Goal: Task Accomplishment & Management: Use online tool/utility

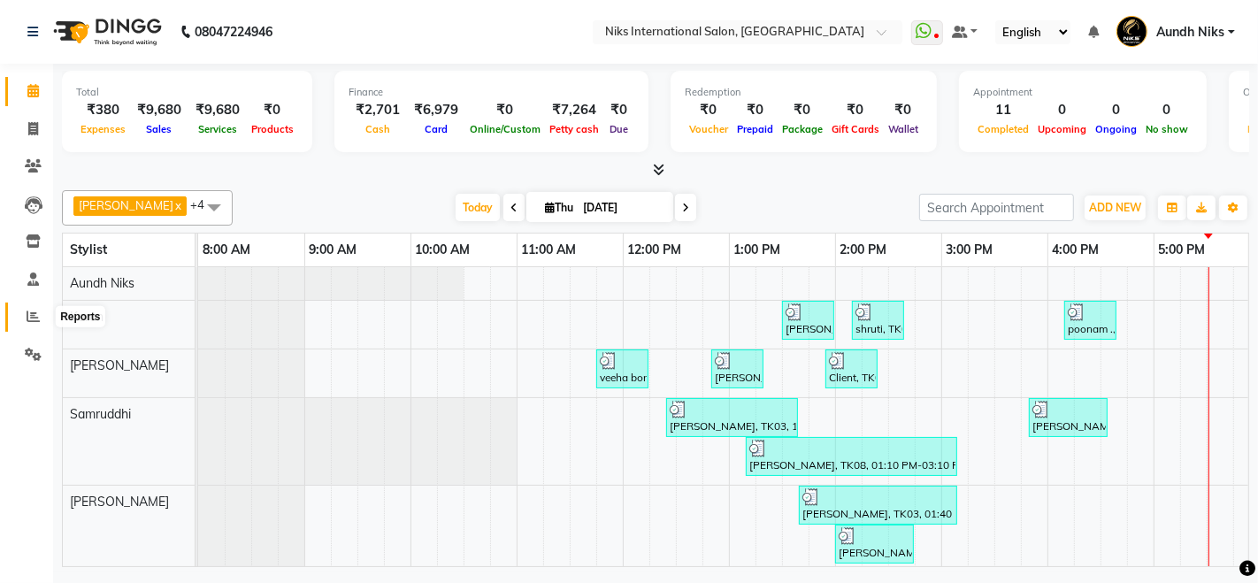
click at [30, 317] on icon at bounding box center [33, 316] width 13 height 13
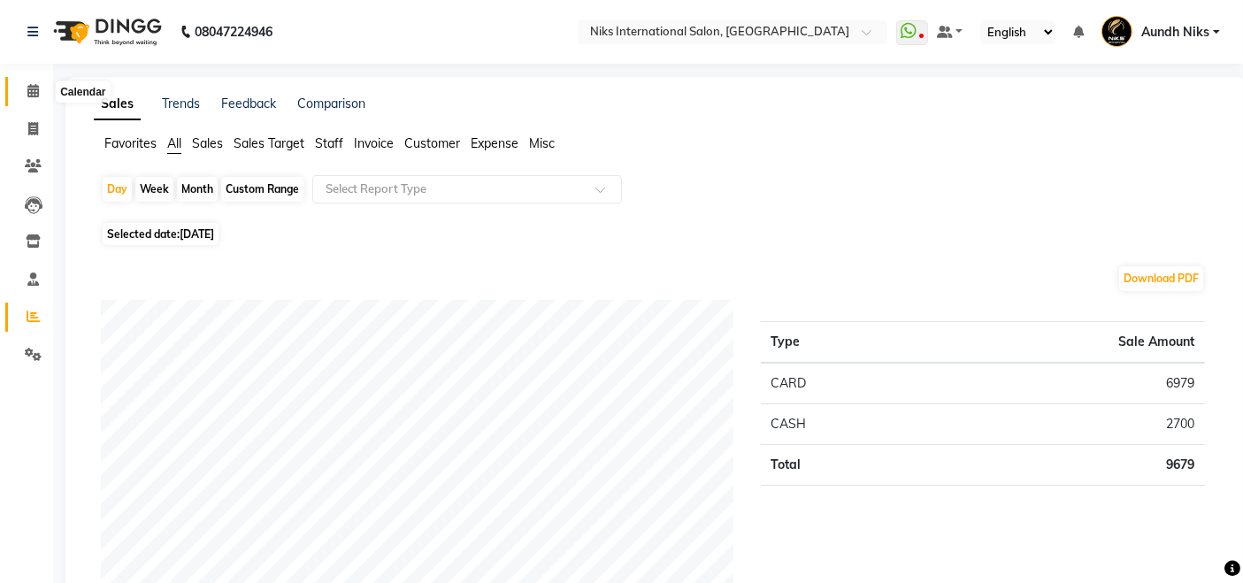
click at [31, 91] on icon at bounding box center [33, 90] width 12 height 13
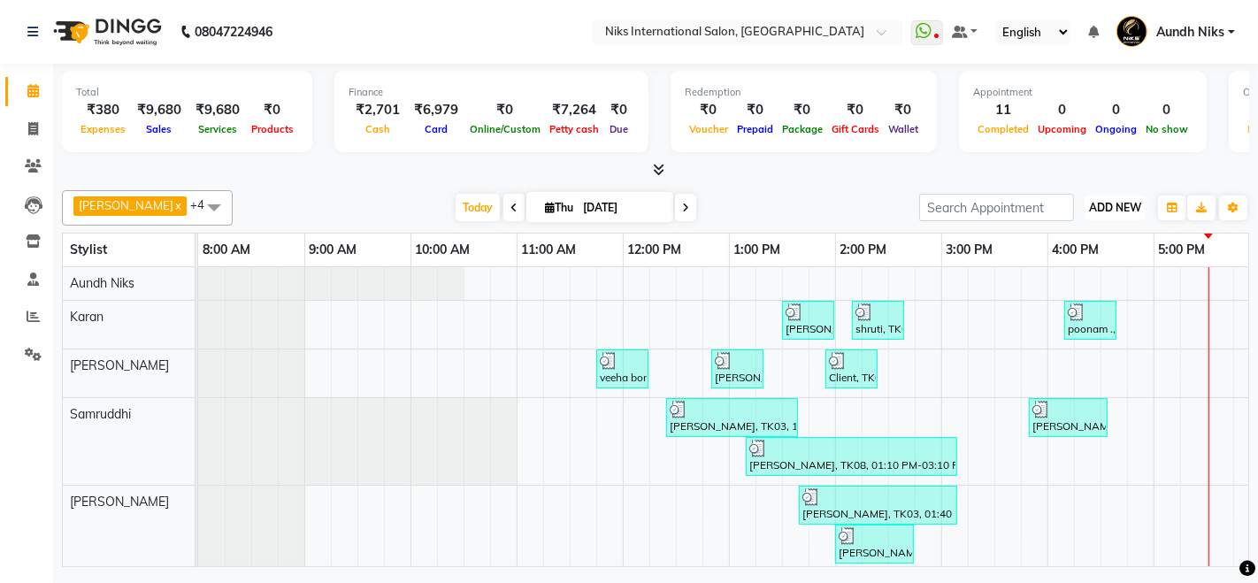
click at [1118, 211] on span "ADD NEW" at bounding box center [1115, 207] width 52 height 13
click at [1047, 282] on link "Add Expense" at bounding box center [1075, 286] width 140 height 23
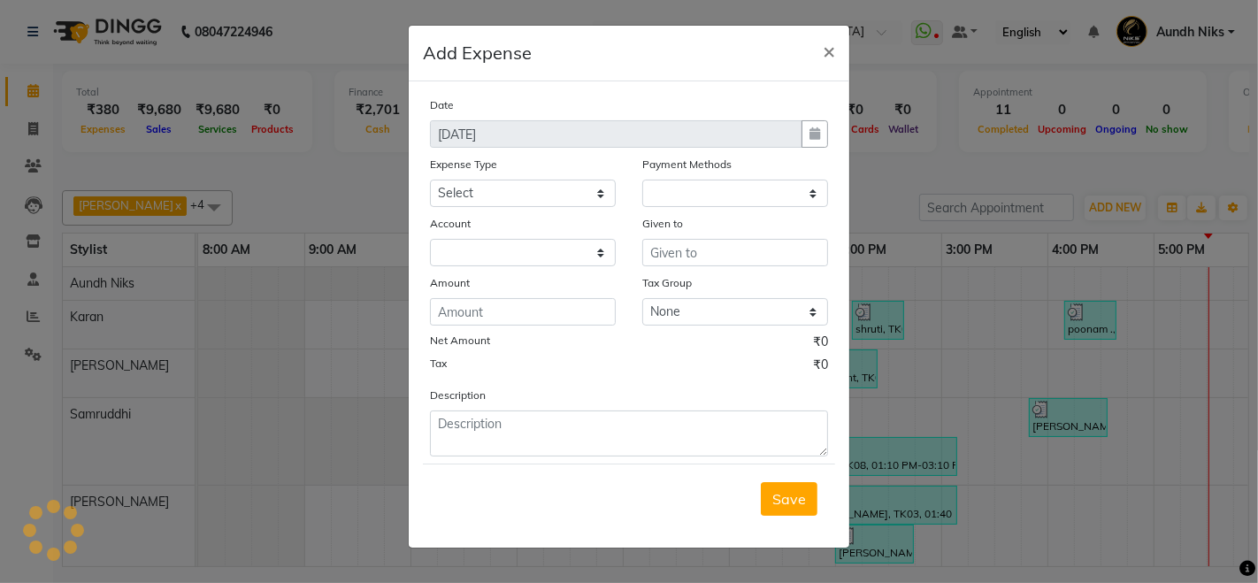
select select "1"
select select "2290"
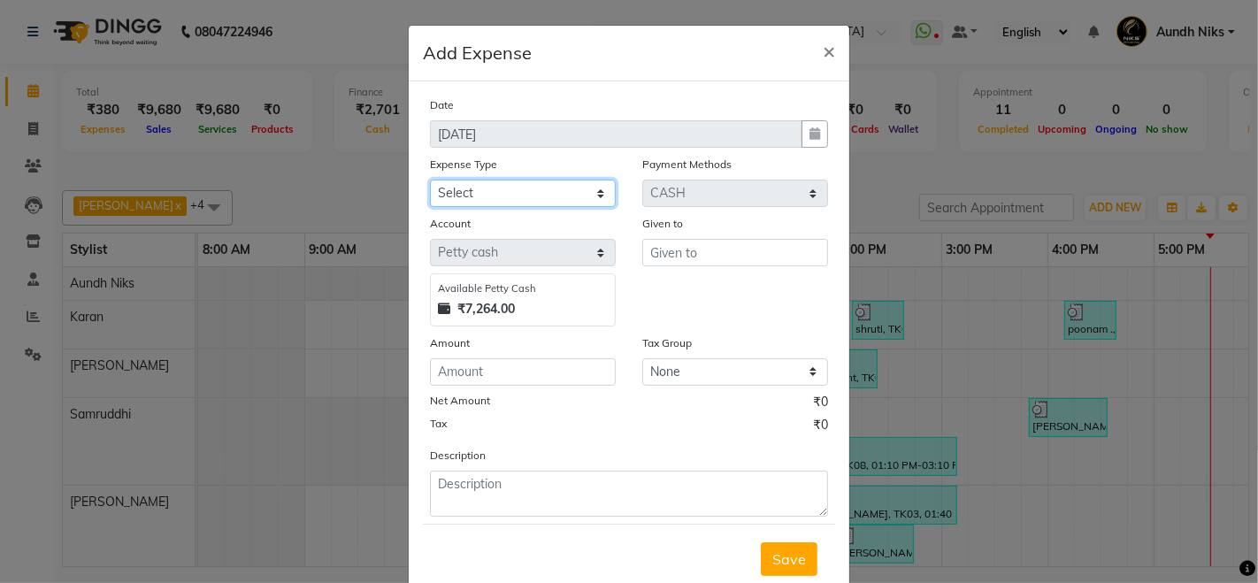
click at [445, 183] on select "Select Cash transfer to hub Client Snacks Donation Equipment Maintenance Miscel…" at bounding box center [523, 193] width 186 height 27
select select "954"
click at [430, 180] on select "Select Cash transfer to hub Client Snacks Donation Equipment Maintenance Miscel…" at bounding box center [523, 193] width 186 height 27
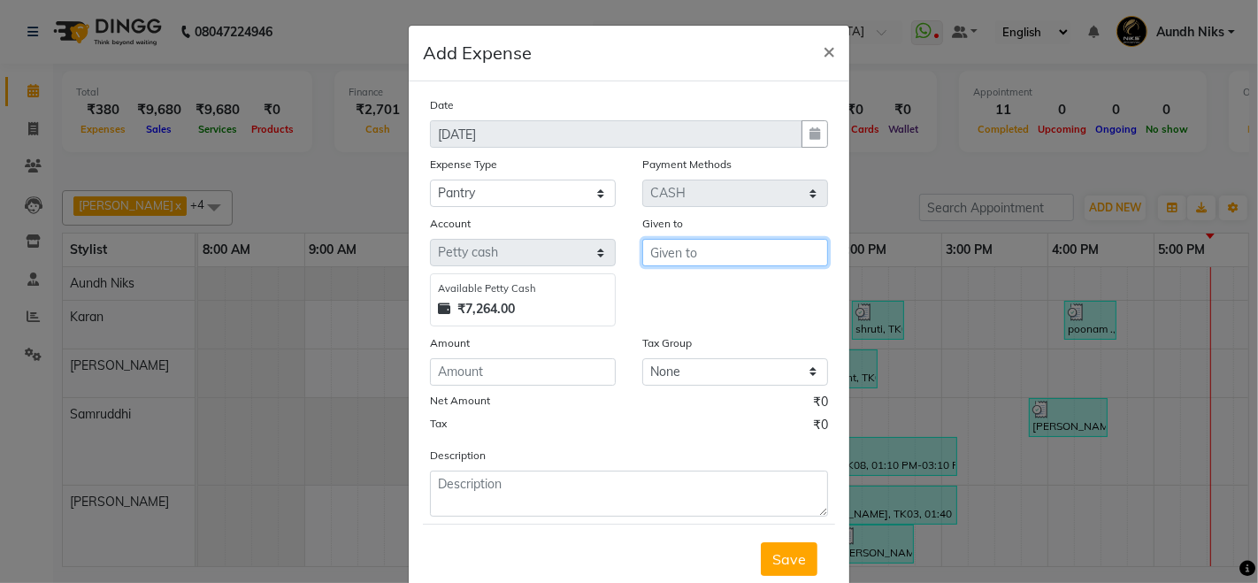
click at [698, 261] on input "text" at bounding box center [735, 252] width 186 height 27
type input "."
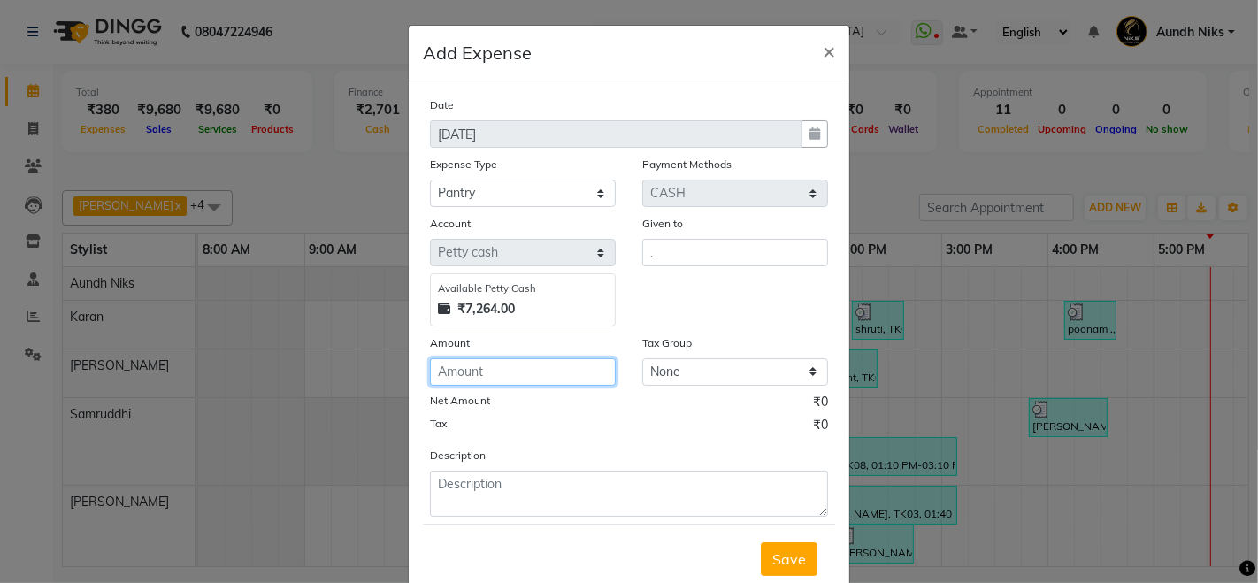
click at [541, 375] on input "number" at bounding box center [523, 371] width 186 height 27
type input "40"
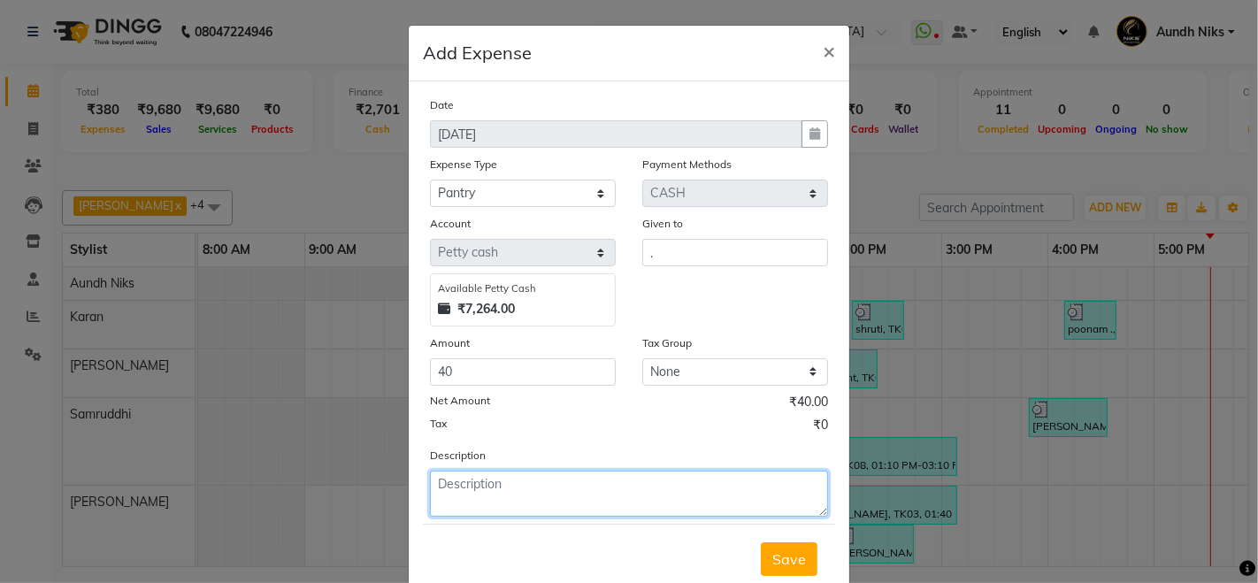
click at [597, 493] on textarea at bounding box center [629, 494] width 398 height 46
type textarea "milk"
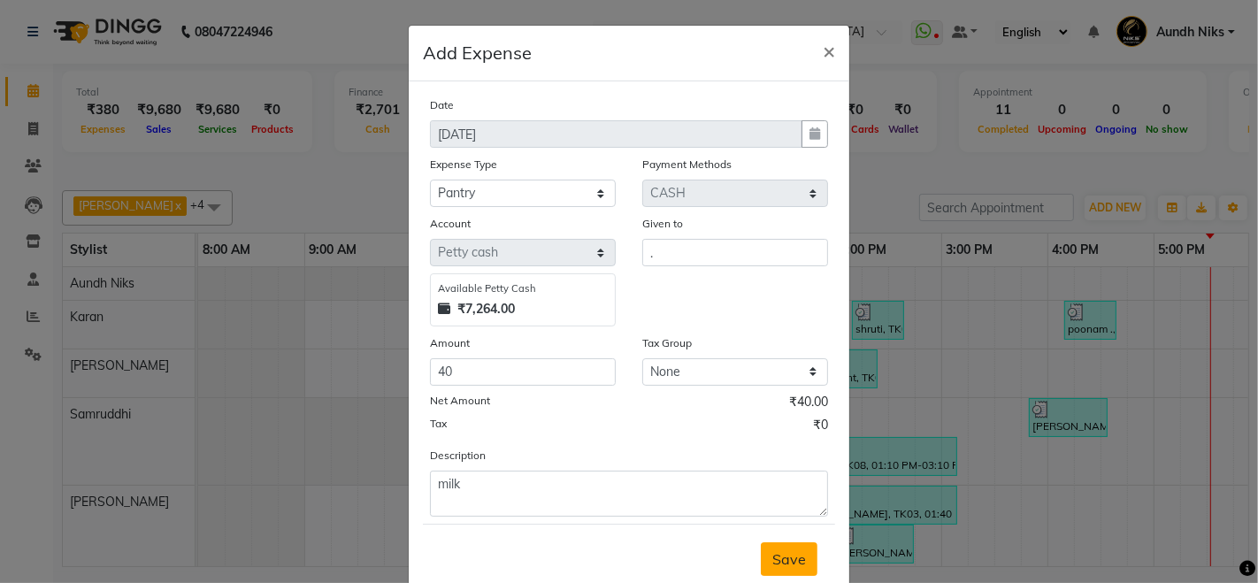
click at [786, 561] on span "Save" at bounding box center [789, 559] width 34 height 18
